Goal: Find specific fact: Find specific fact

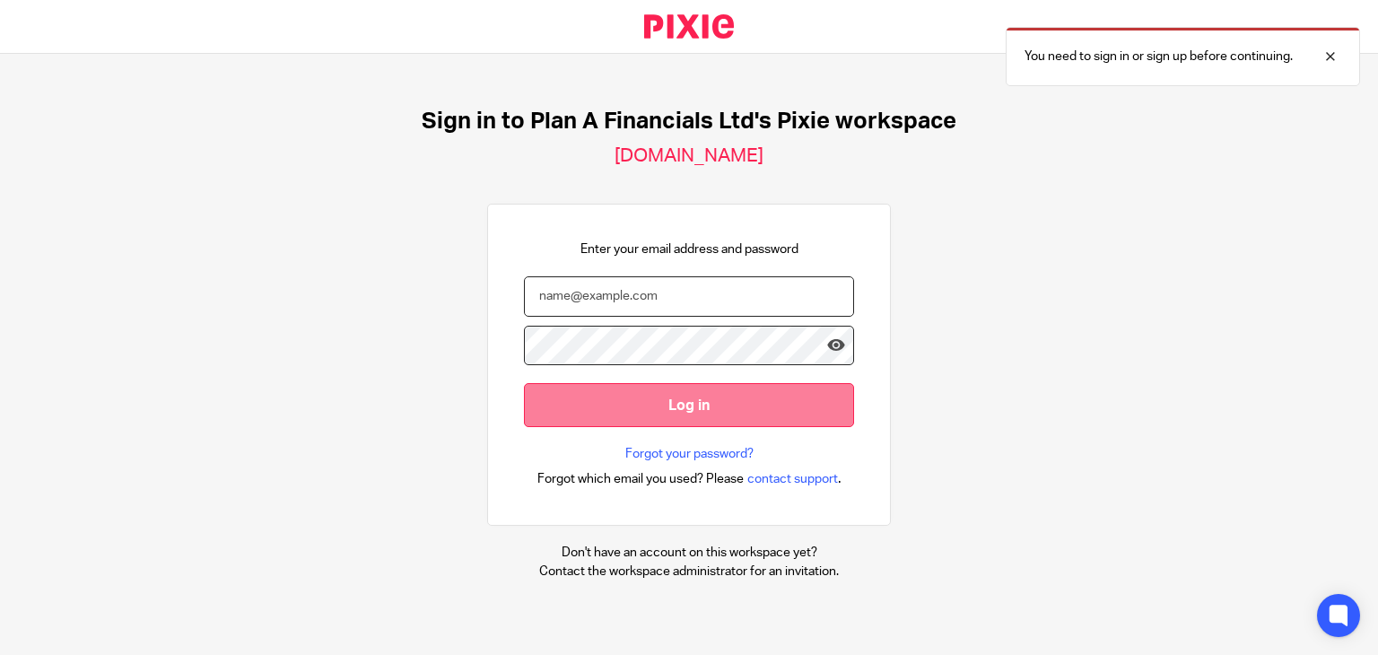
type input "kevin@plan-a.co.uk"
drag, startPoint x: 761, startPoint y: 413, endPoint x: 631, endPoint y: 399, distance: 129.8
click at [631, 399] on input "Log in" at bounding box center [689, 405] width 330 height 44
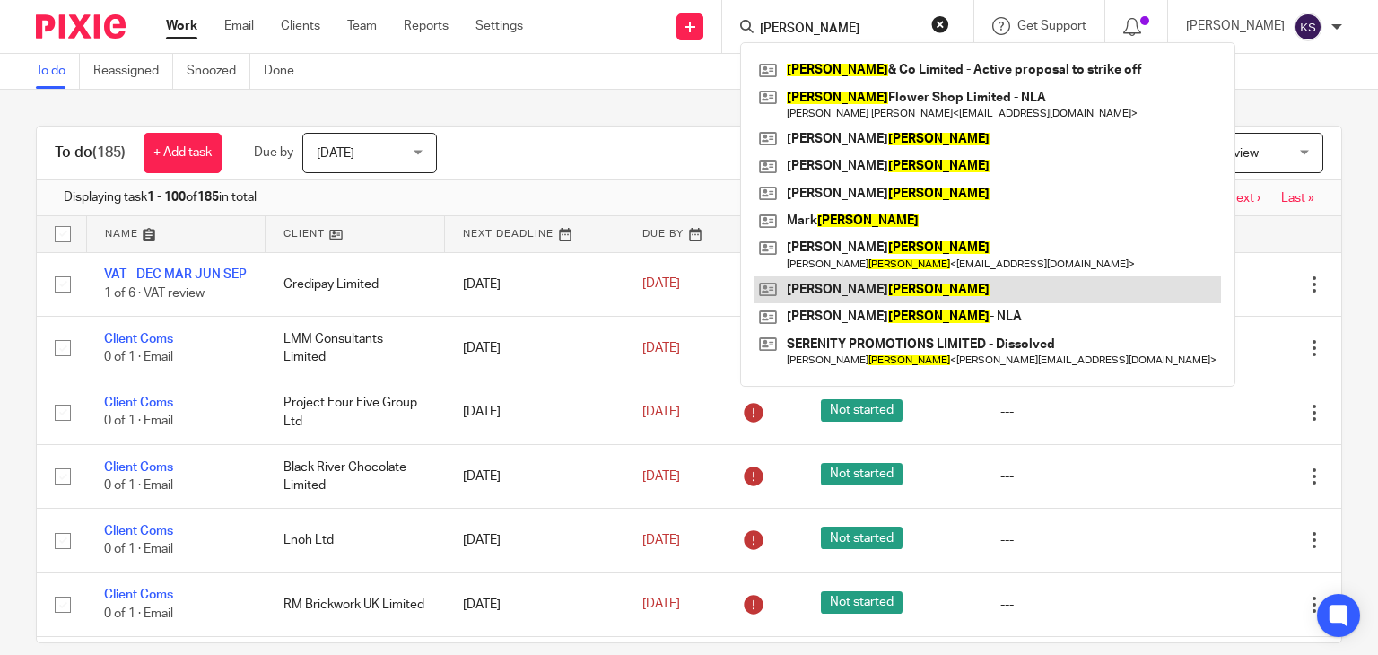
click at [852, 293] on link at bounding box center [987, 289] width 466 height 27
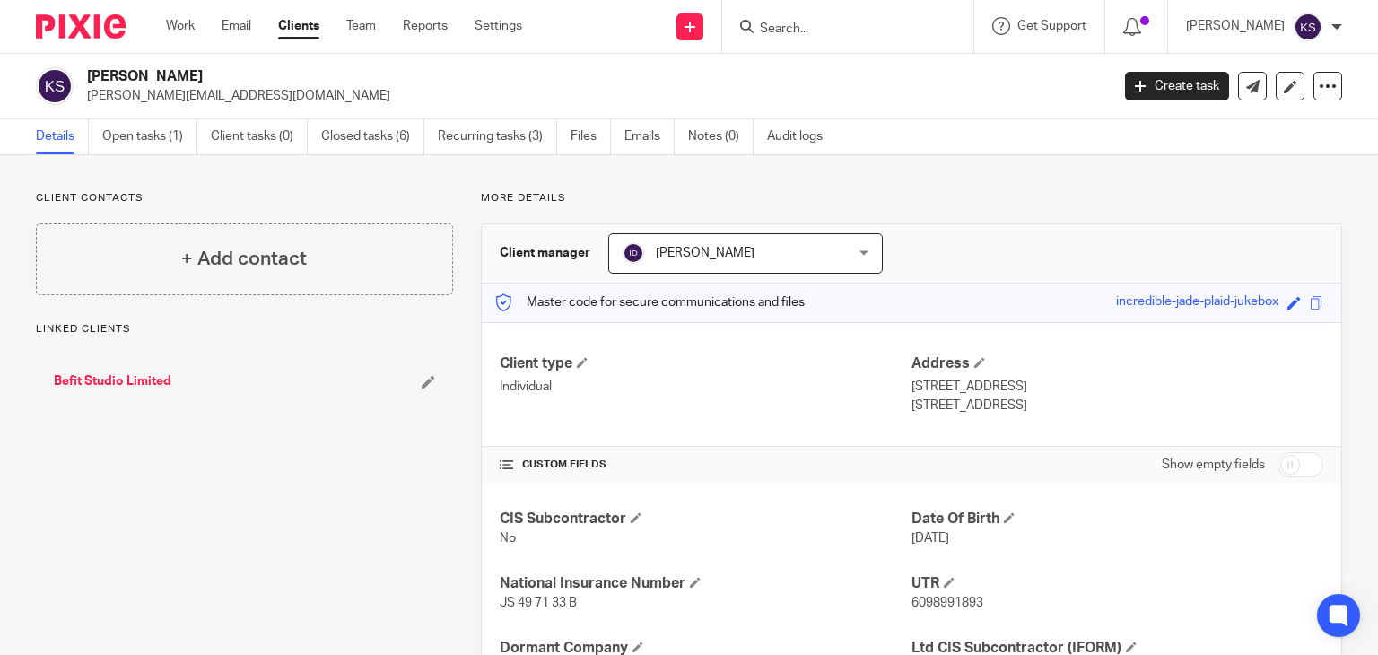
scroll to position [84, 0]
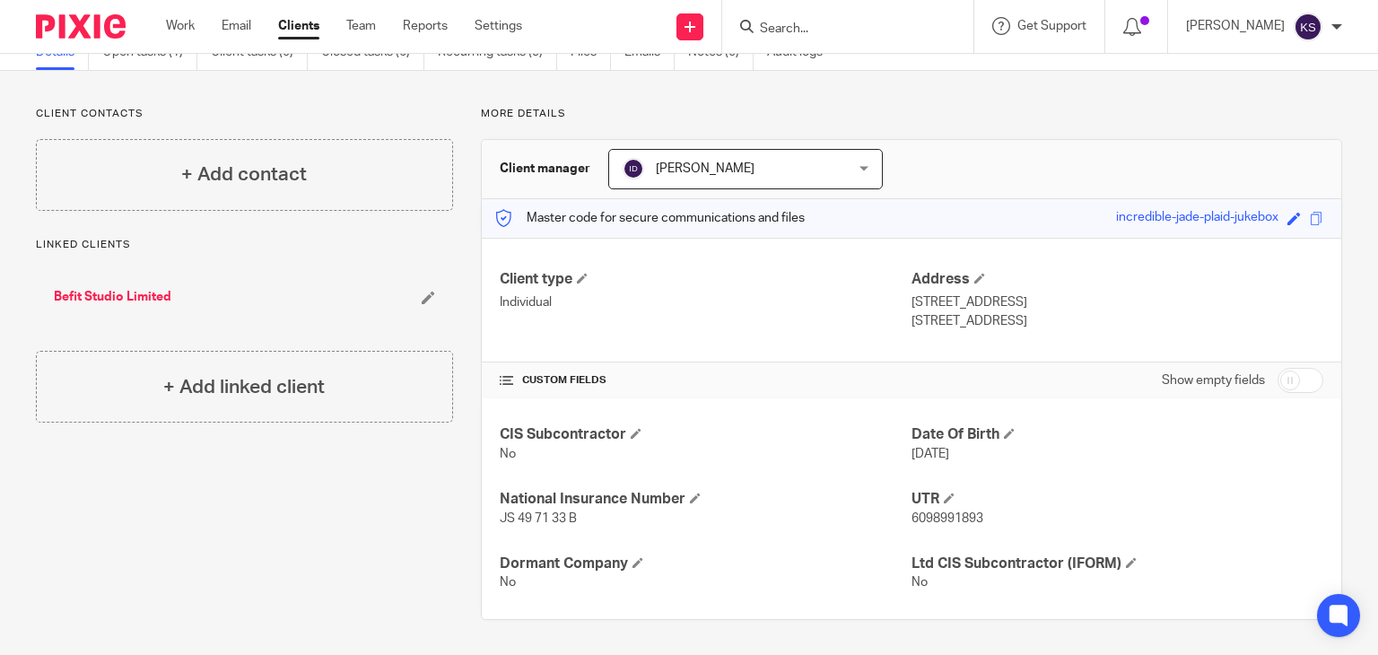
click at [847, 30] on input "Search" at bounding box center [838, 30] width 161 height 16
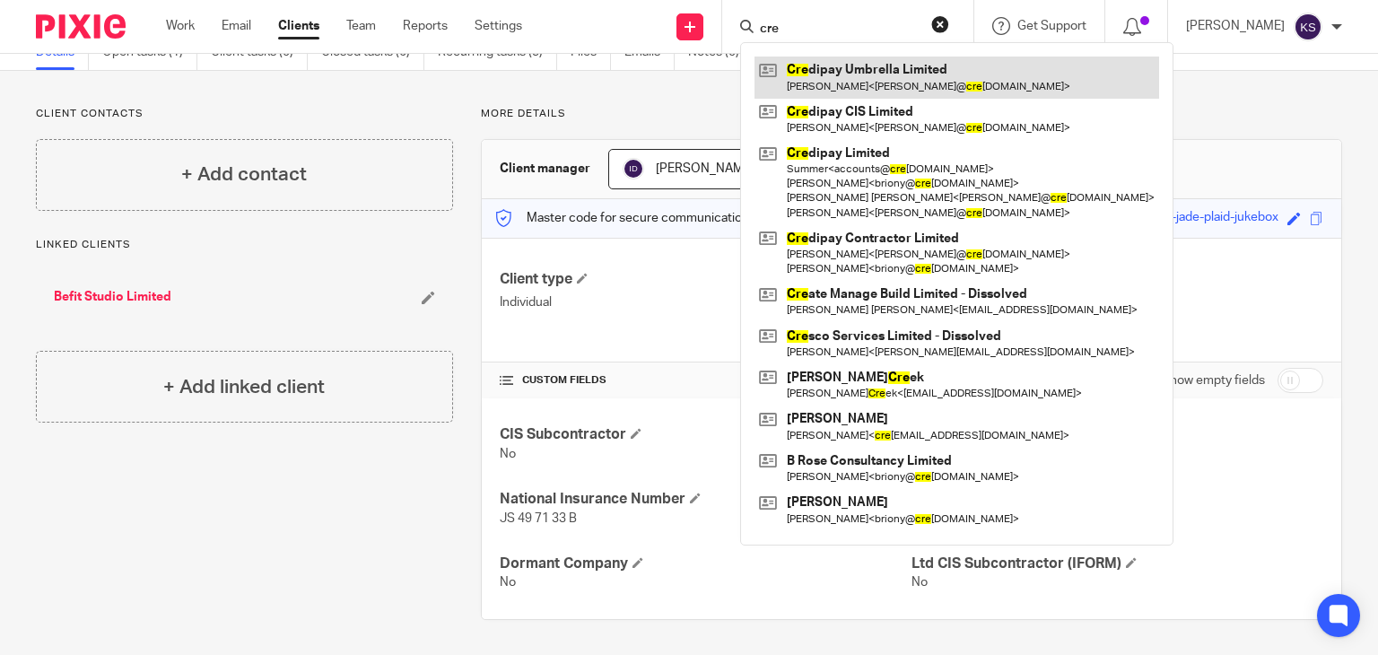
type input "cre"
click at [841, 68] on link at bounding box center [956, 77] width 404 height 41
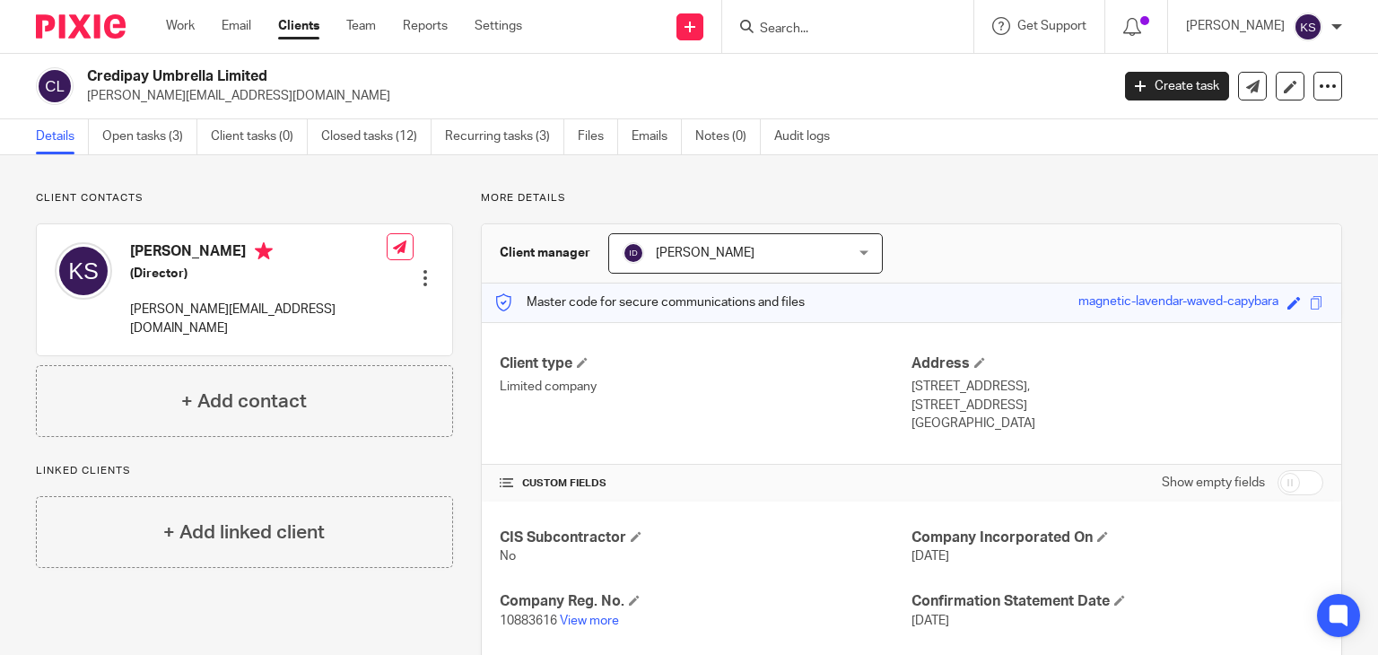
click at [883, 15] on form at bounding box center [853, 26] width 191 height 22
click at [882, 26] on input "Search" at bounding box center [838, 30] width 161 height 16
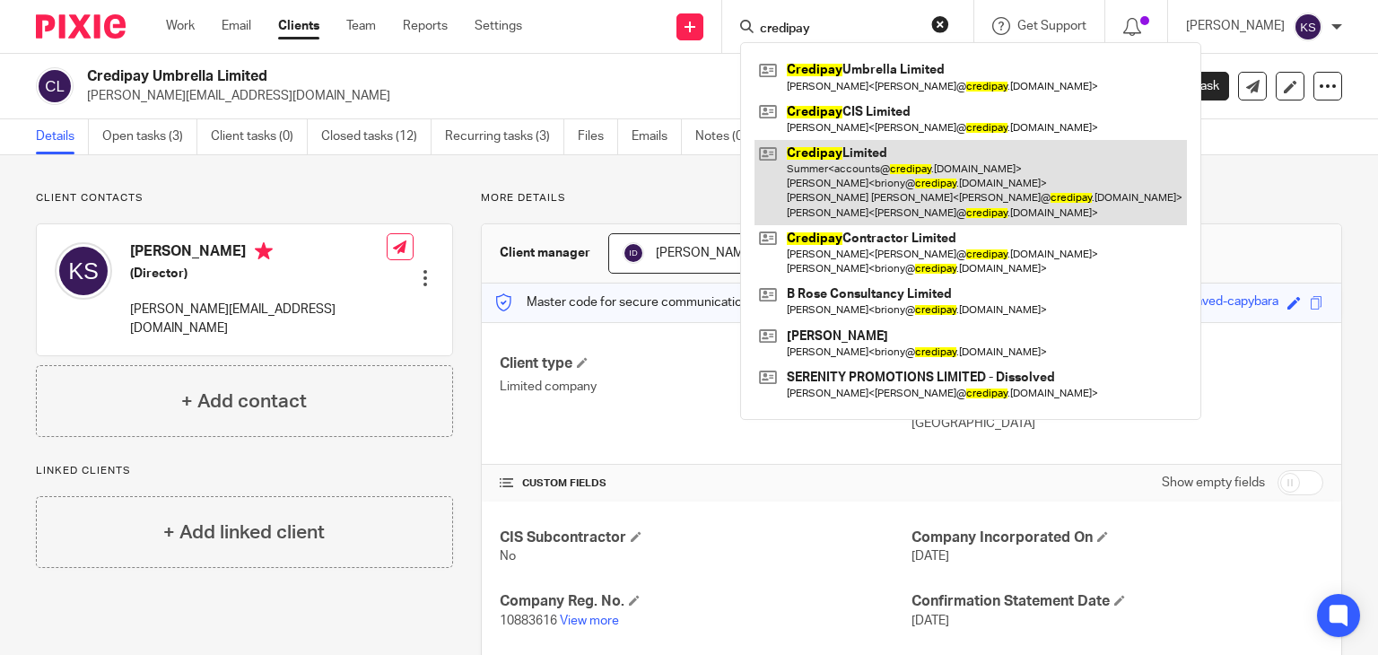
type input "credipay"
click at [862, 159] on link at bounding box center [970, 182] width 432 height 85
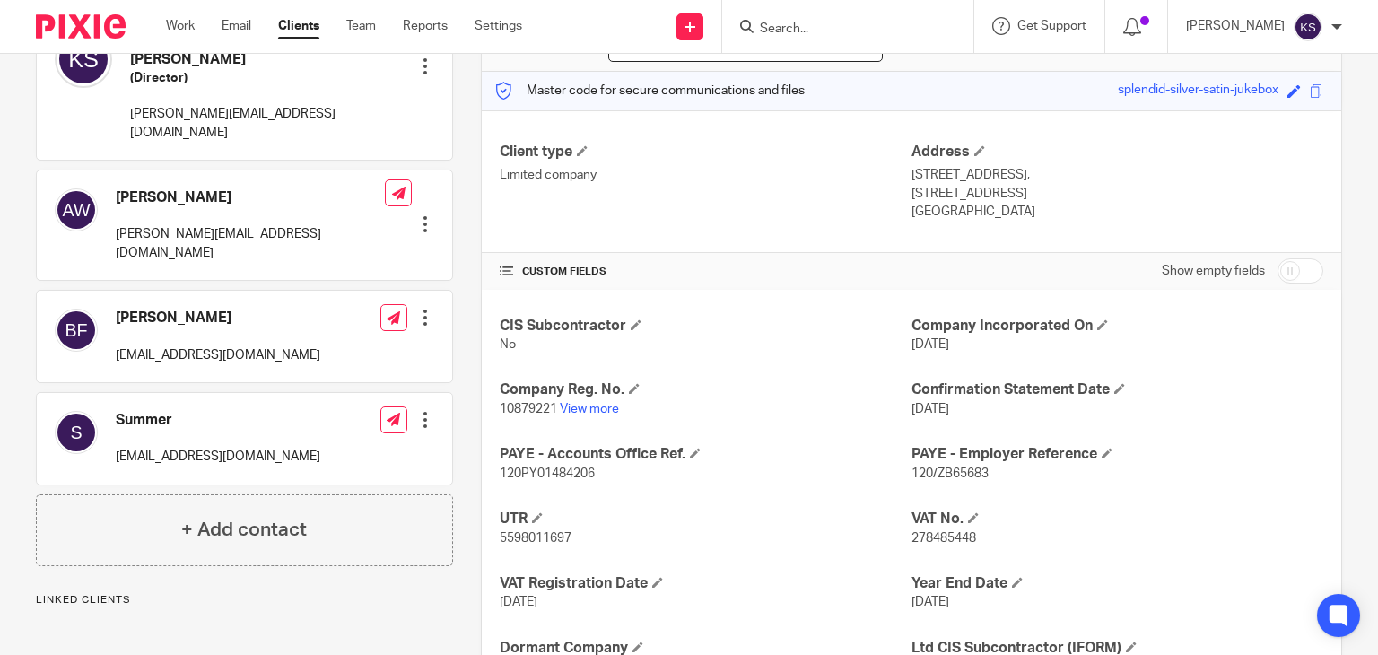
scroll to position [213, 0]
click at [925, 530] on span "278485448" at bounding box center [943, 536] width 65 height 13
click at [926, 530] on span "278485448" at bounding box center [943, 536] width 65 height 13
click at [922, 539] on span "278485448" at bounding box center [943, 536] width 65 height 13
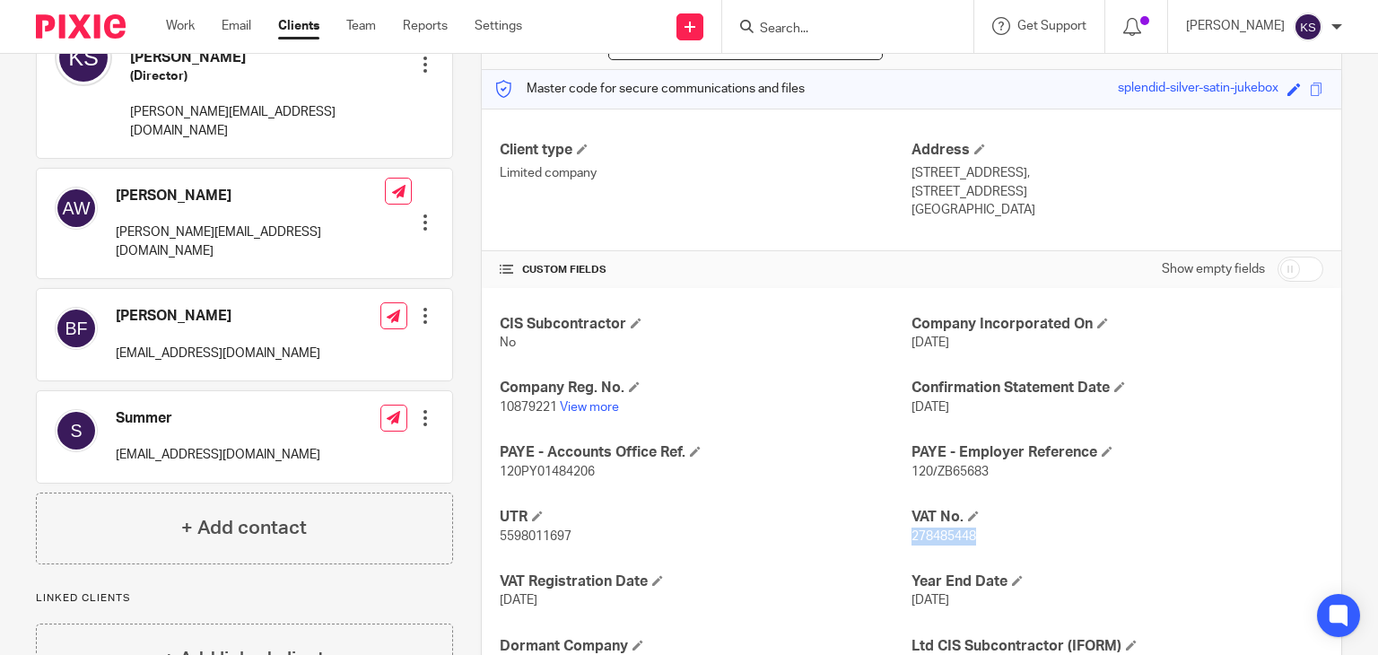
click at [922, 539] on span "278485448" at bounding box center [943, 536] width 65 height 13
copy span "278485448"
